Goal: Task Accomplishment & Management: Use online tool/utility

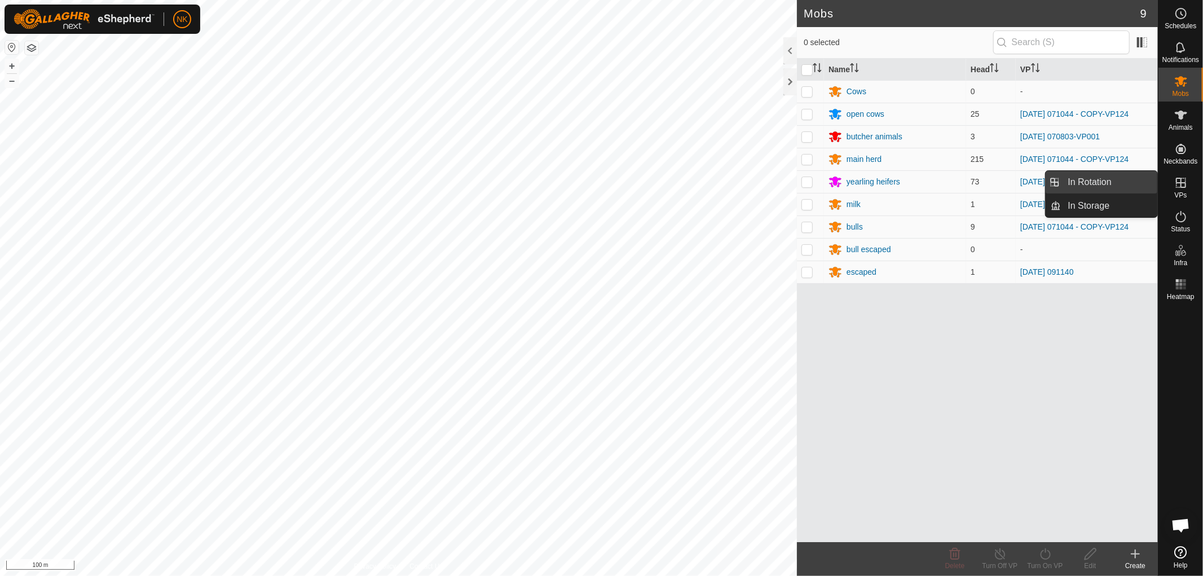
click at [1082, 183] on link "In Rotation" at bounding box center [1109, 182] width 96 height 23
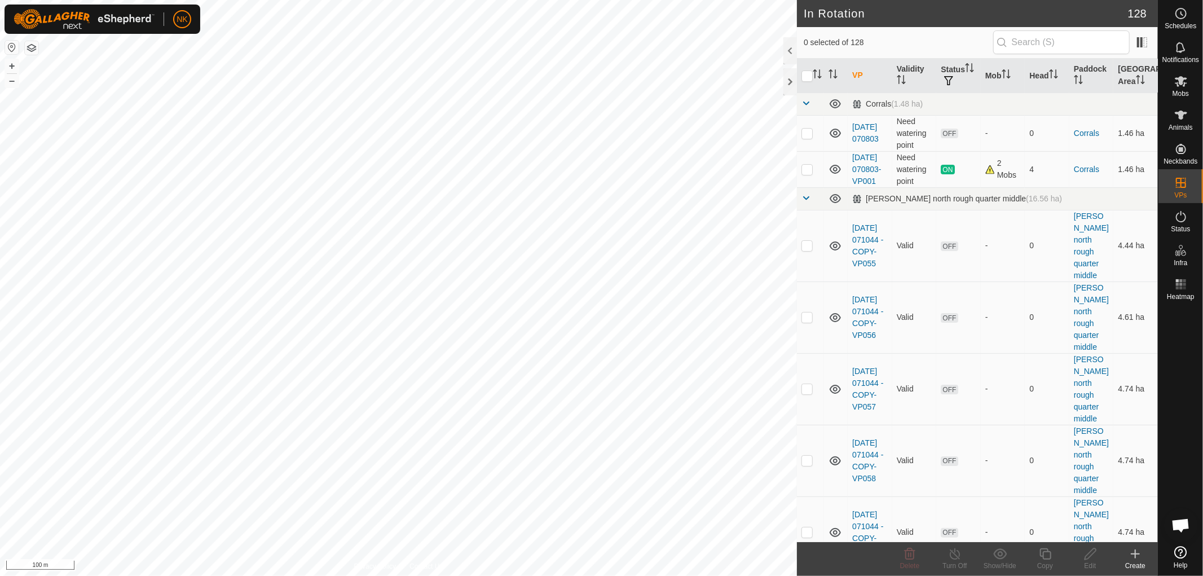
click at [1137, 560] on div "Create" at bounding box center [1134, 565] width 45 height 10
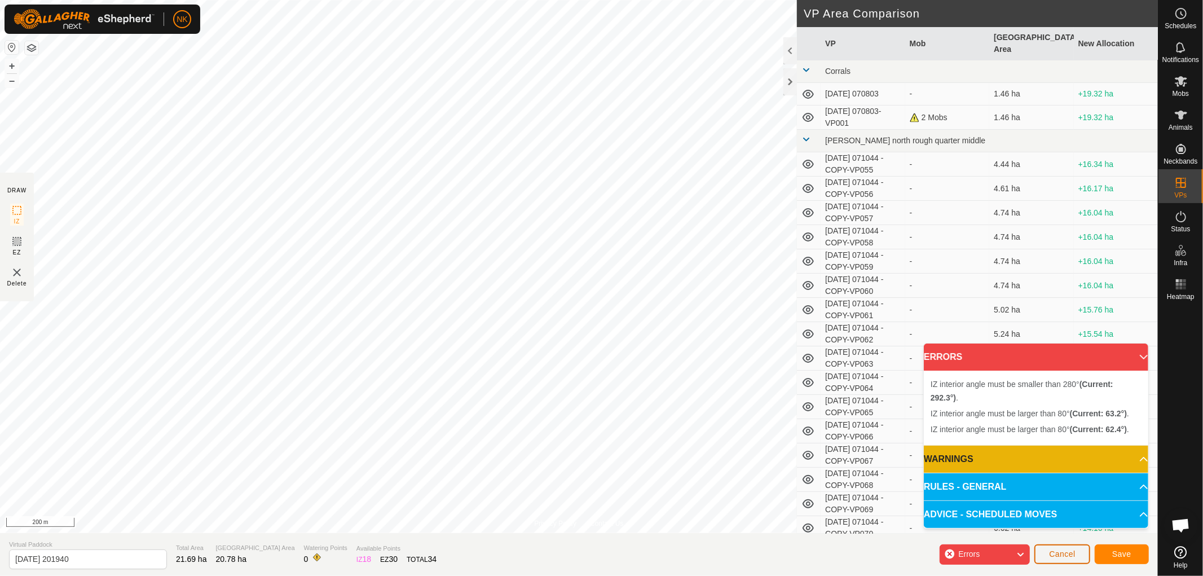
click at [1077, 554] on button "Cancel" at bounding box center [1062, 554] width 56 height 20
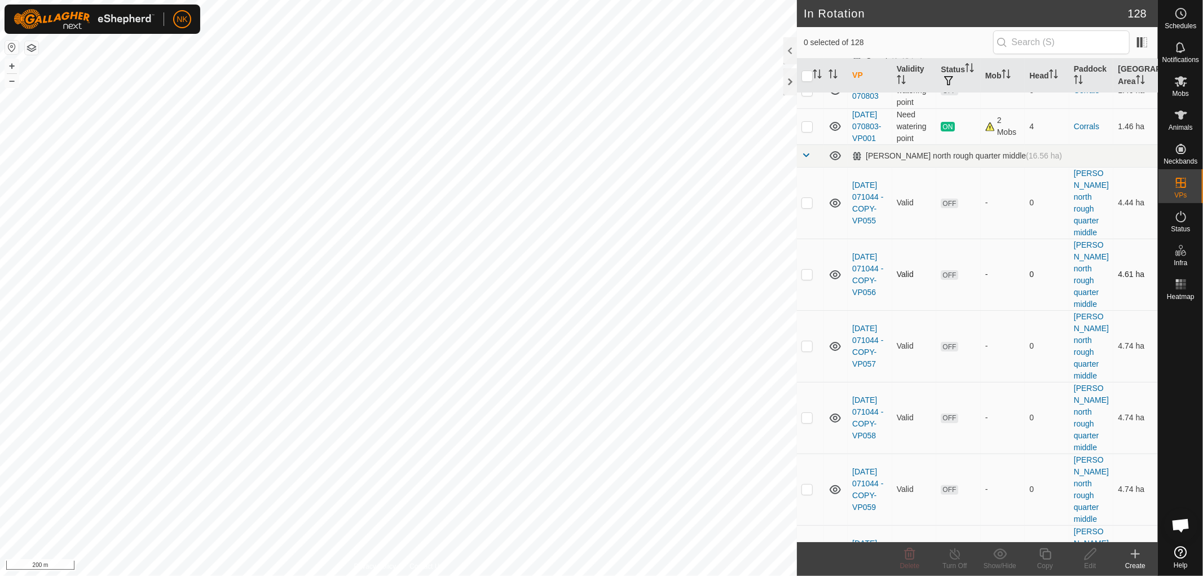
scroll to position [125, 0]
